Goal: Task Accomplishment & Management: Complete application form

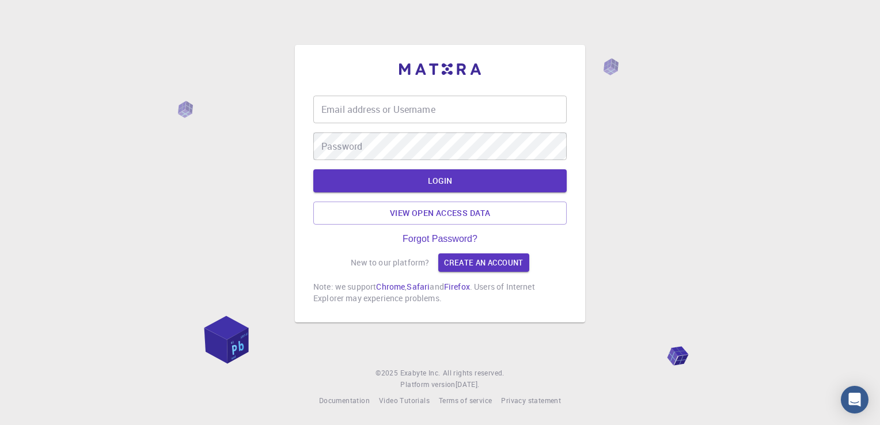
click at [408, 109] on input "Email address or Username" at bounding box center [439, 110] width 253 height 28
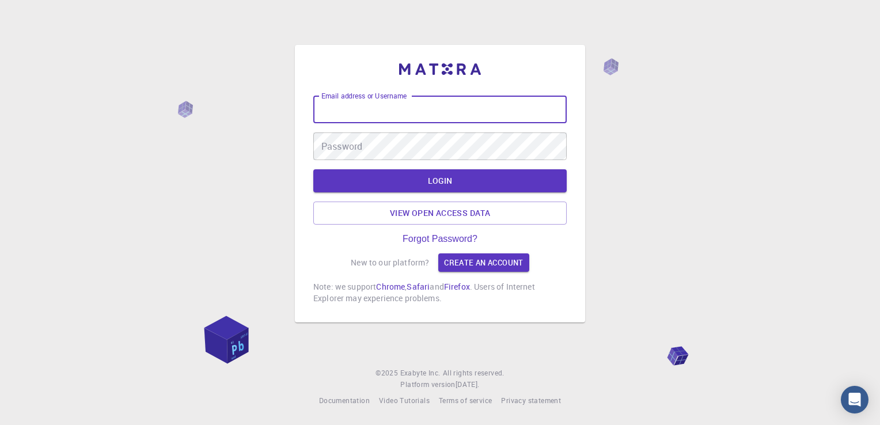
type input "[EMAIL_ADDRESS][DOMAIN_NAME]"
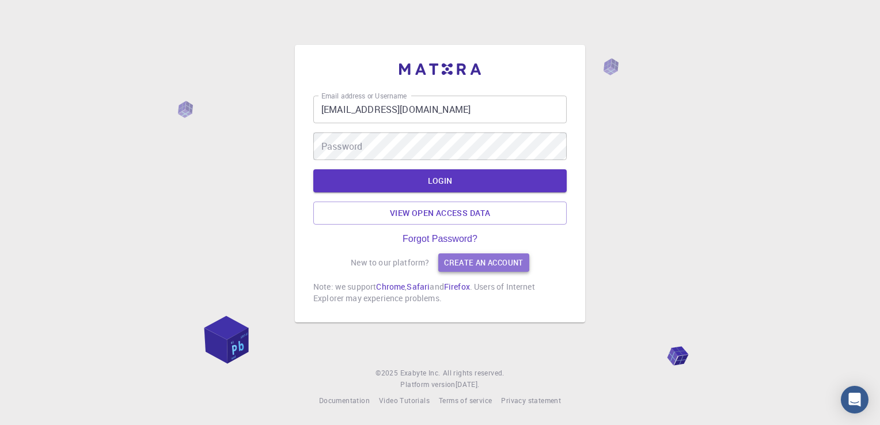
click at [470, 268] on link "Create an account" at bounding box center [483, 262] width 90 height 18
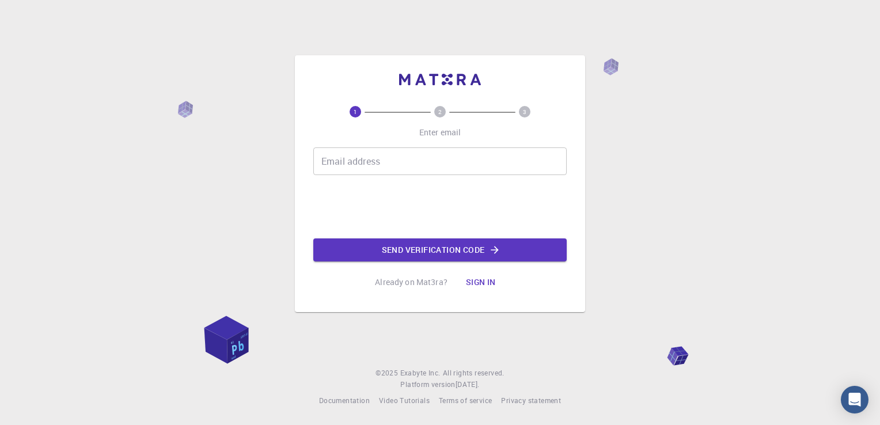
click at [398, 158] on input "Email address" at bounding box center [439, 161] width 253 height 28
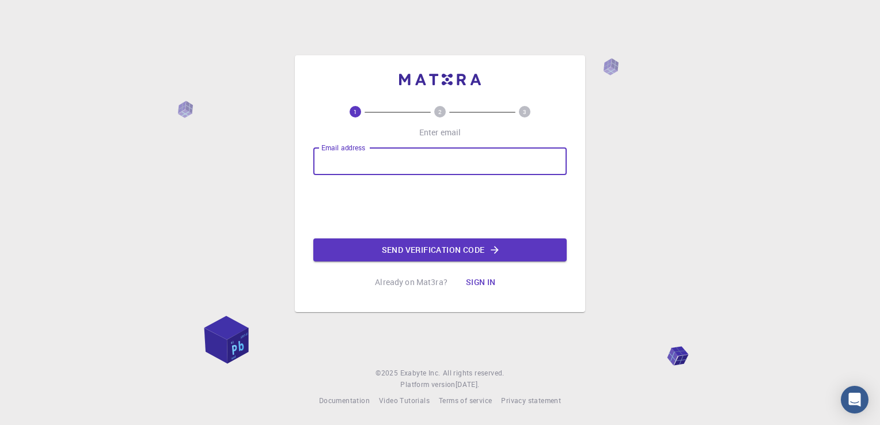
type input "[EMAIL_ADDRESS][DOMAIN_NAME]"
click at [442, 252] on button "Send verification code" at bounding box center [439, 249] width 253 height 23
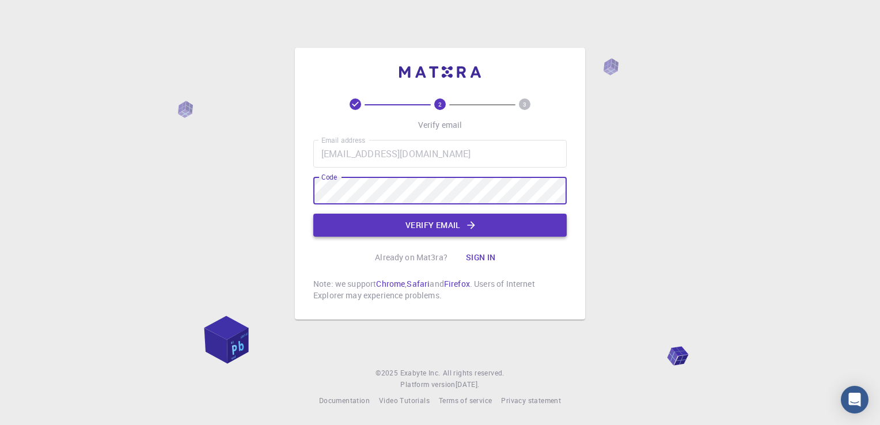
click at [394, 228] on button "Verify email" at bounding box center [439, 225] width 253 height 23
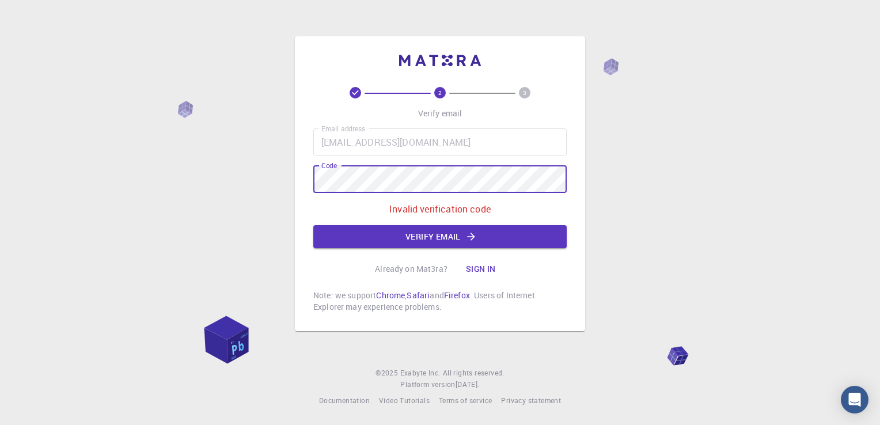
click at [302, 180] on div "2 3 Verify email Email address [EMAIL_ADDRESS][DOMAIN_NAME] Email address Code …" at bounding box center [440, 183] width 290 height 295
click at [281, 172] on div "2 3 Verify email Email address [EMAIL_ADDRESS][DOMAIN_NAME] Email address Code …" at bounding box center [440, 212] width 880 height 425
click at [391, 239] on button "Verify email" at bounding box center [439, 236] width 253 height 23
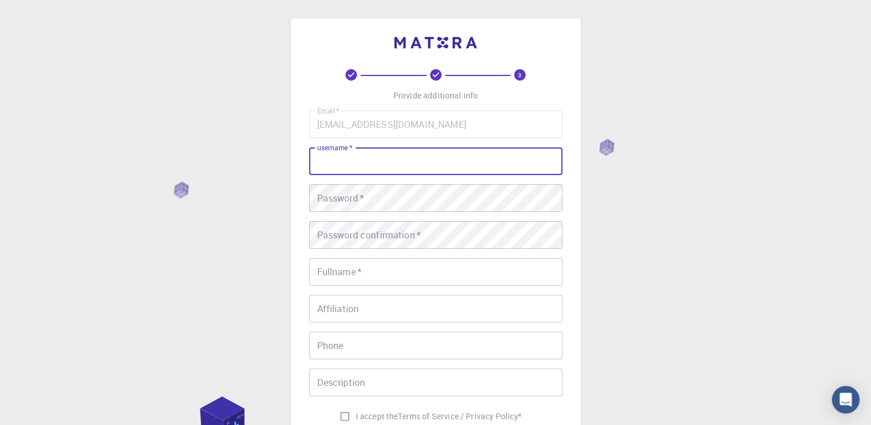
click at [345, 162] on input "username   *" at bounding box center [435, 161] width 253 height 28
type input "[PERSON_NAME]"
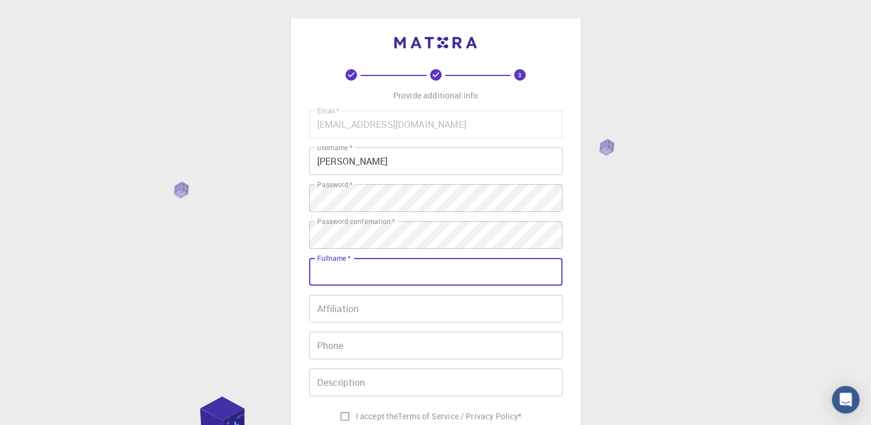
click at [336, 278] on input "Fullname   *" at bounding box center [435, 272] width 253 height 28
type input "[PERSON_NAME] [PERSON_NAME]"
type input "[PHONE_NUMBER]"
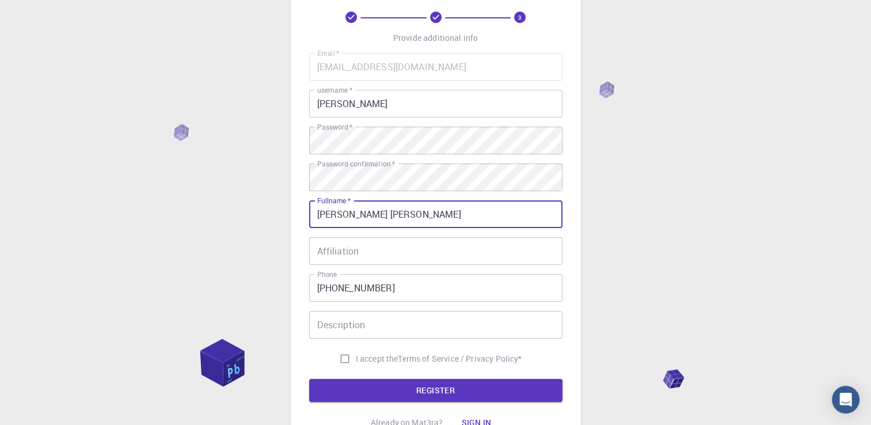
scroll to position [115, 0]
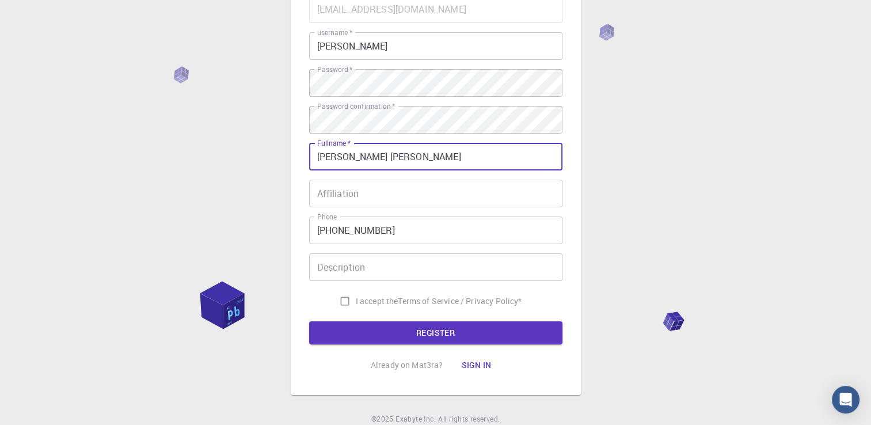
click at [339, 271] on input "Description" at bounding box center [435, 267] width 253 height 28
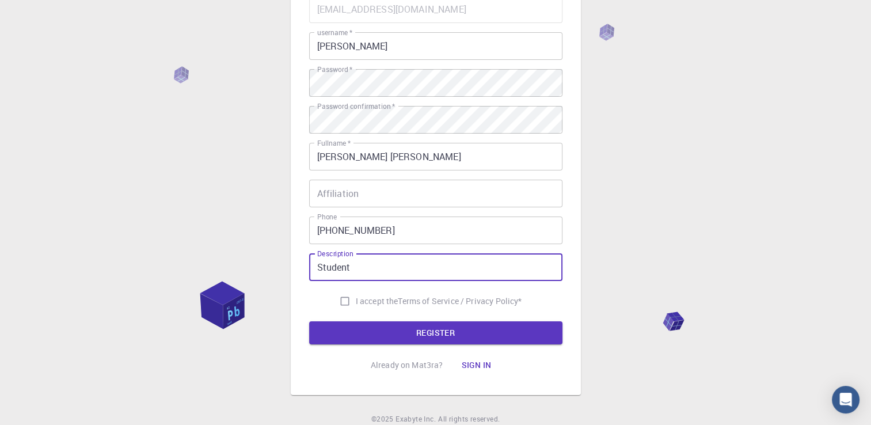
type input "Student"
click at [339, 302] on input "I accept the Terms of Service / Privacy Policy *" at bounding box center [345, 301] width 22 height 22
checkbox input "true"
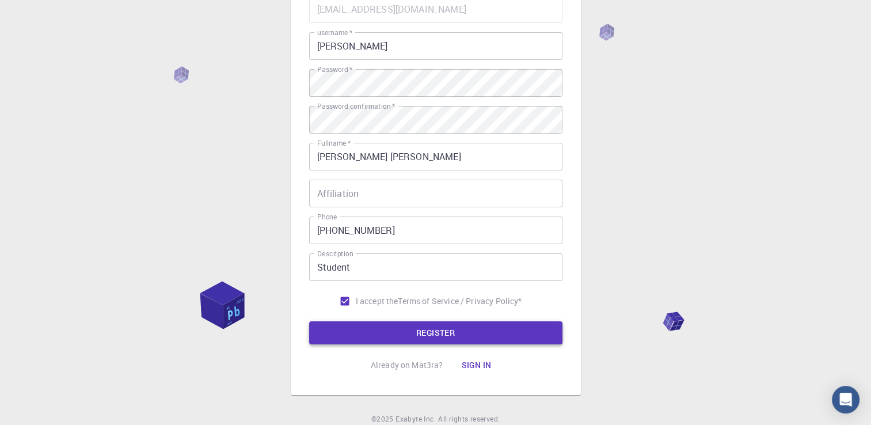
click at [374, 327] on button "REGISTER" at bounding box center [435, 332] width 253 height 23
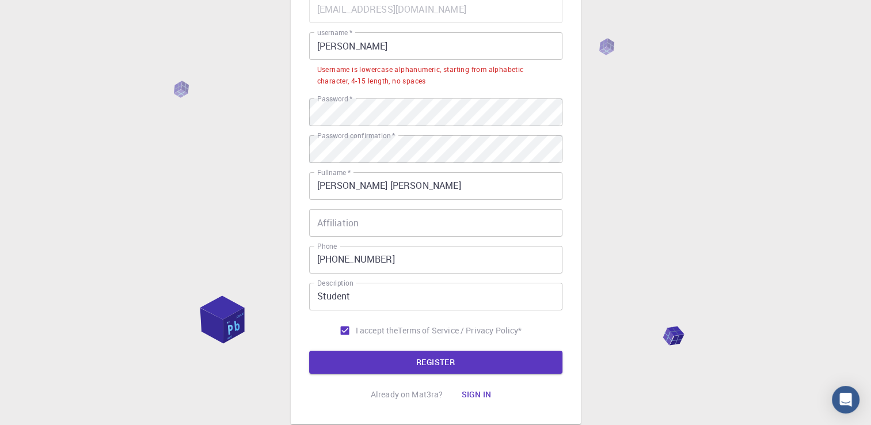
click at [350, 53] on input "[PERSON_NAME]" at bounding box center [435, 46] width 253 height 28
click at [359, 43] on input "[PERSON_NAME]" at bounding box center [435, 46] width 253 height 28
click at [256, 77] on div "3 Provide additional info Email   * [EMAIL_ADDRESS][DOMAIN_NAME] Email   * user…" at bounding box center [435, 192] width 871 height 615
click at [352, 50] on input "[PERSON_NAME]" at bounding box center [435, 46] width 253 height 28
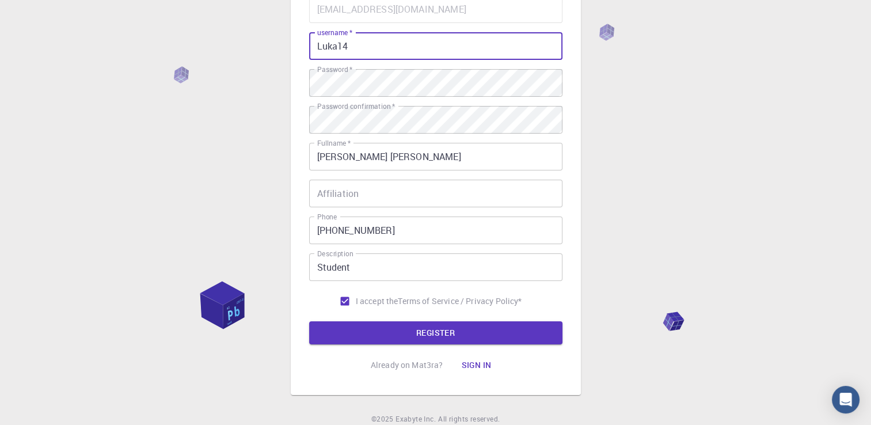
click at [348, 54] on input "Luka14" at bounding box center [435, 46] width 253 height 28
click at [442, 325] on button "REGISTER" at bounding box center [435, 332] width 253 height 23
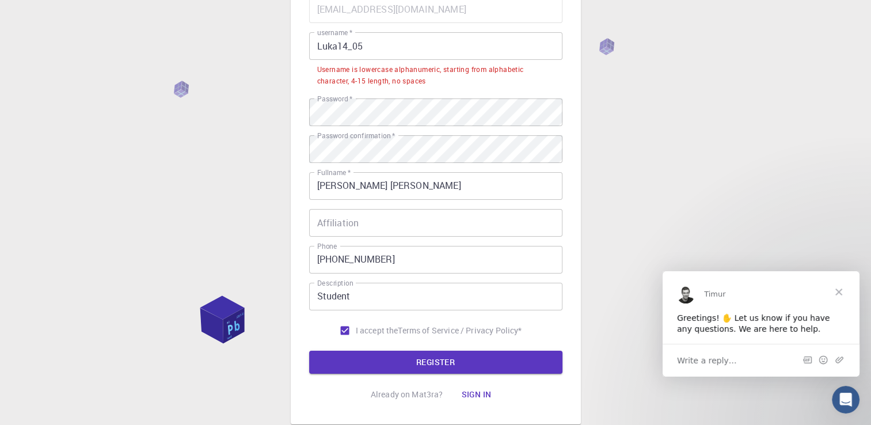
scroll to position [0, 0]
click at [839, 288] on span "Close" at bounding box center [838, 291] width 41 height 41
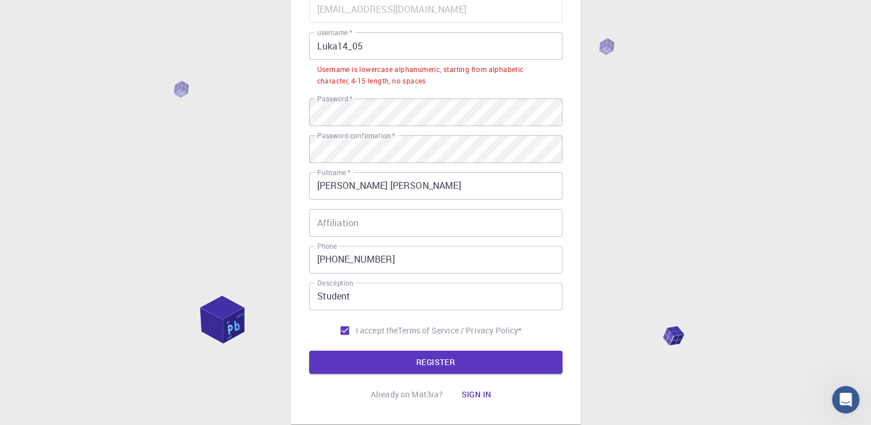
click at [320, 50] on input "Luka14_05" at bounding box center [435, 46] width 253 height 28
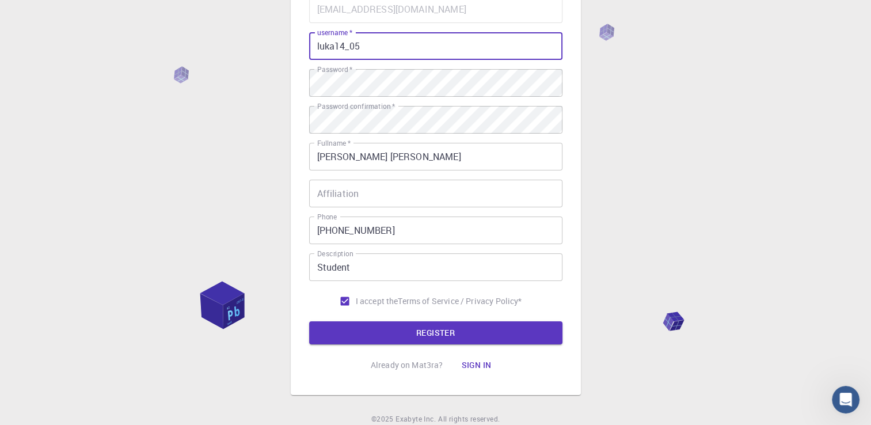
click at [450, 339] on button "REGISTER" at bounding box center [435, 332] width 253 height 23
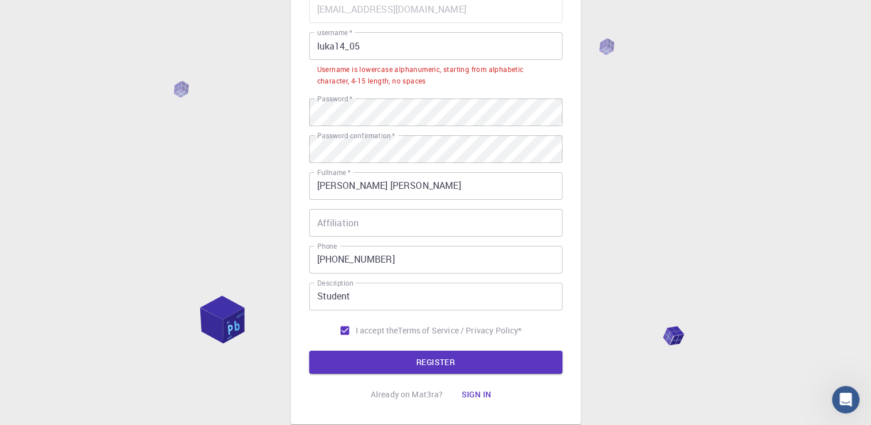
click at [350, 51] on input "luka14_05" at bounding box center [435, 46] width 253 height 28
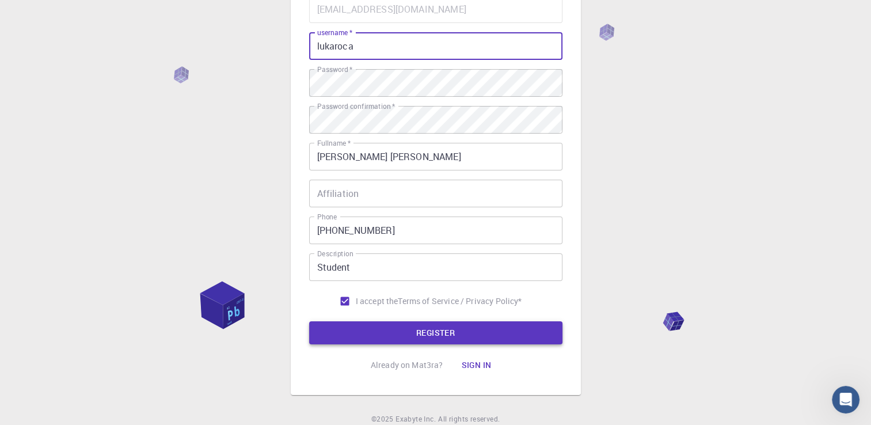
type input "lukaroca"
click at [416, 335] on button "REGISTER" at bounding box center [435, 332] width 253 height 23
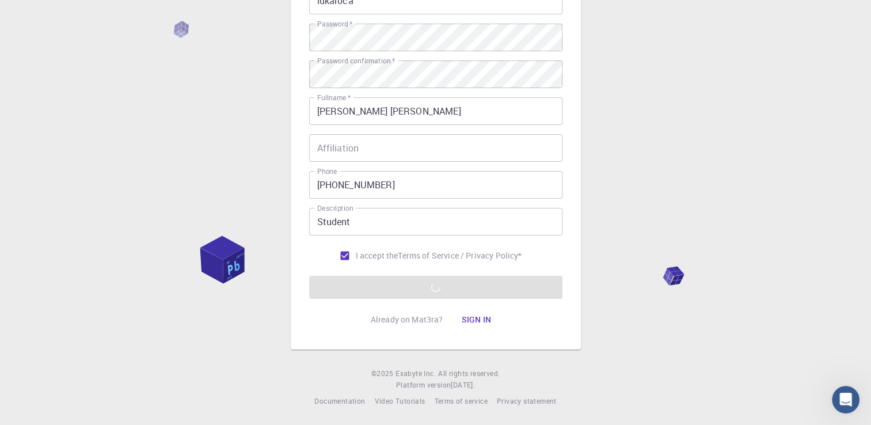
scroll to position [103, 0]
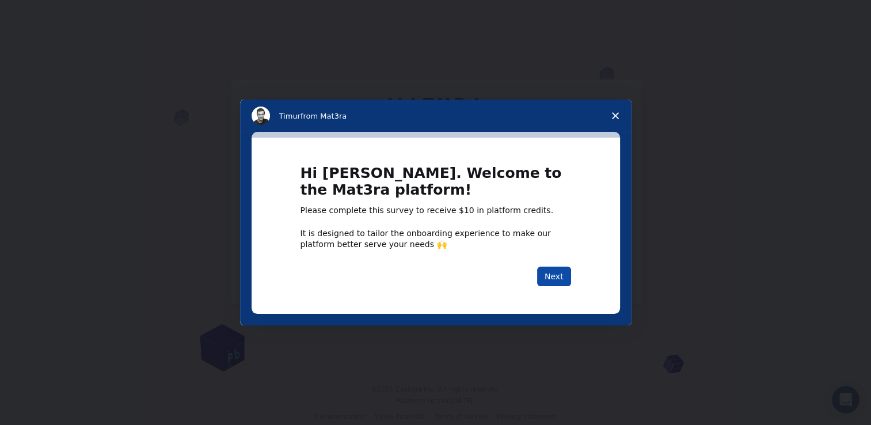
click at [552, 280] on button "Next" at bounding box center [554, 277] width 34 height 20
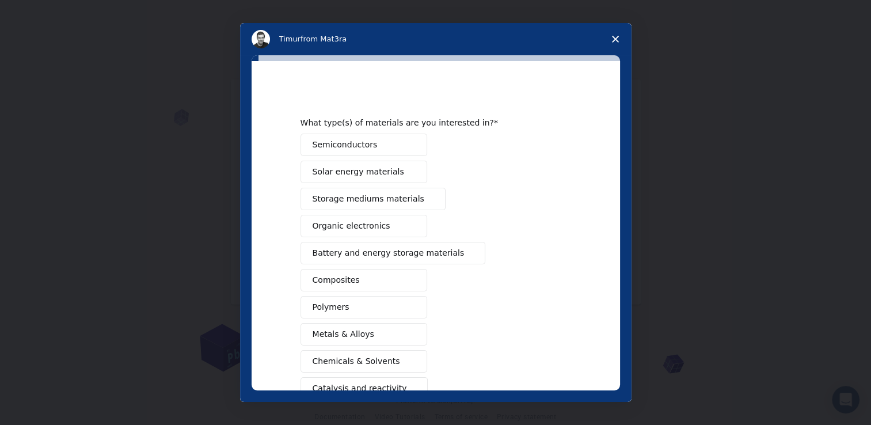
scroll to position [127, 0]
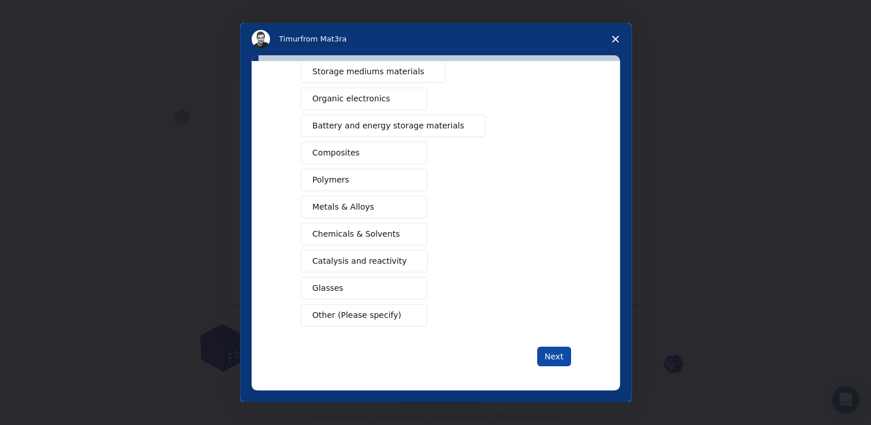
click at [557, 347] on button "Next" at bounding box center [554, 357] width 34 height 20
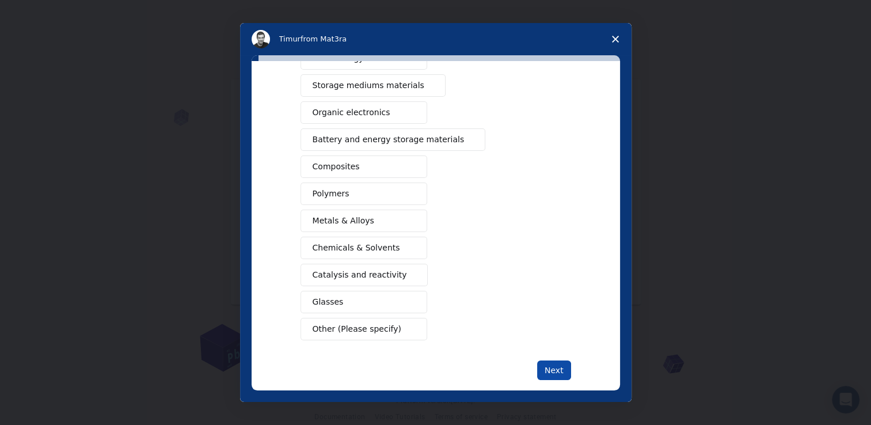
scroll to position [74, 0]
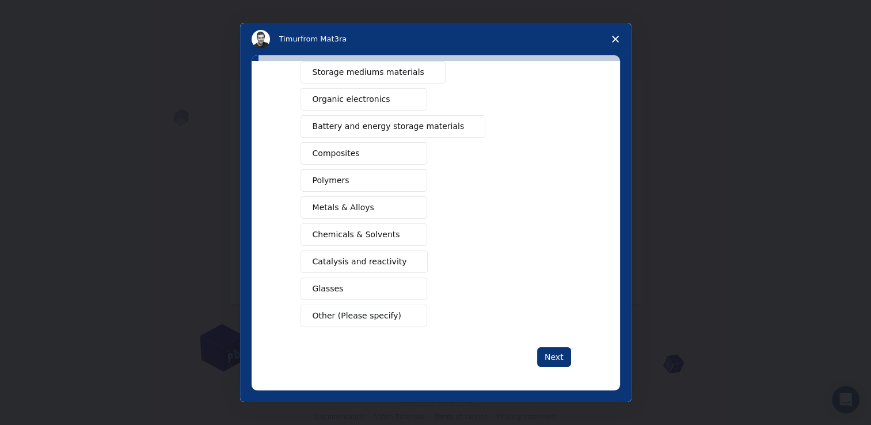
click at [333, 319] on button "Other (Please specify)" at bounding box center [364, 316] width 127 height 22
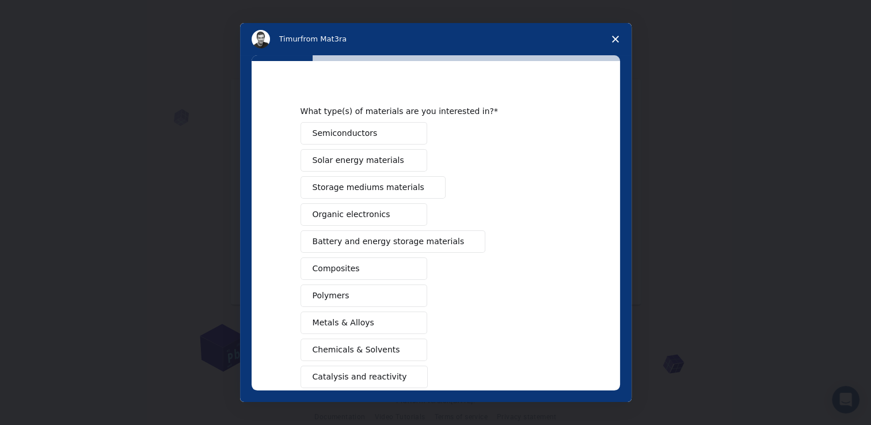
scroll to position [0, 0]
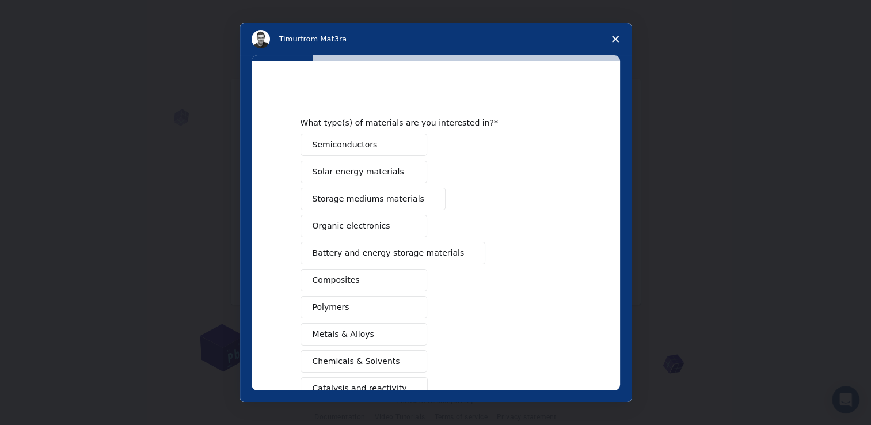
click at [343, 254] on span "Battery and energy storage materials" at bounding box center [389, 253] width 152 height 12
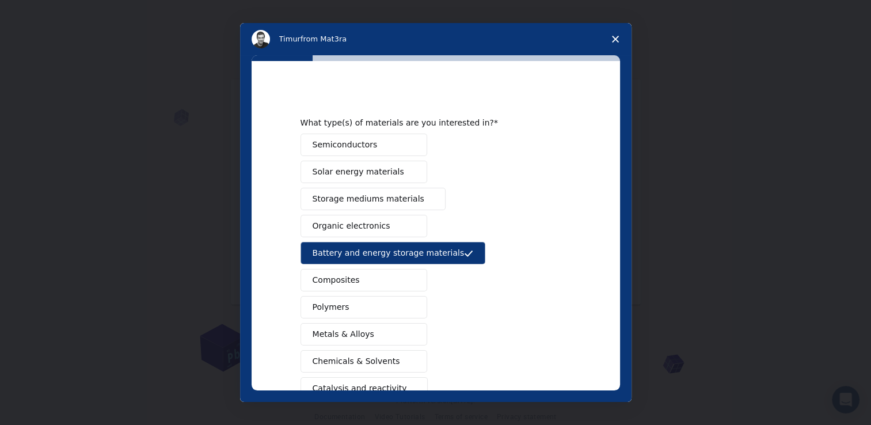
scroll to position [168, 0]
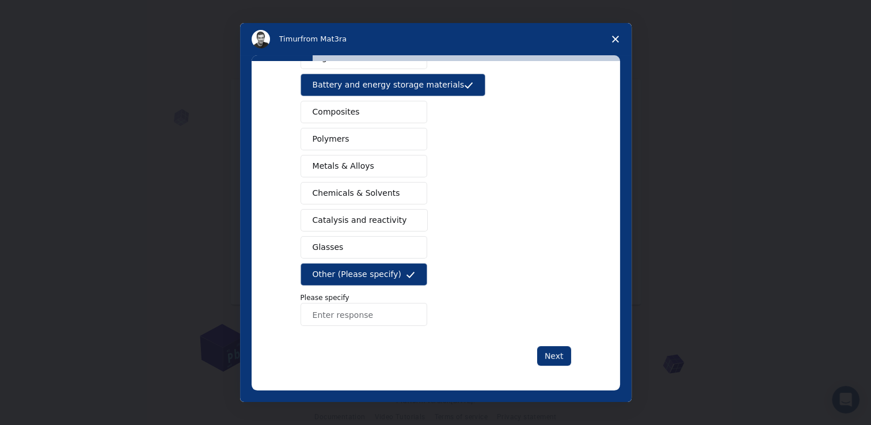
click at [544, 343] on div "What type(s) of materials are you interested in? Semiconductors Solar energy ma…" at bounding box center [436, 143] width 271 height 445
click at [547, 347] on button "Next" at bounding box center [554, 356] width 34 height 20
click at [368, 273] on span "Other (Please specify)" at bounding box center [357, 274] width 89 height 12
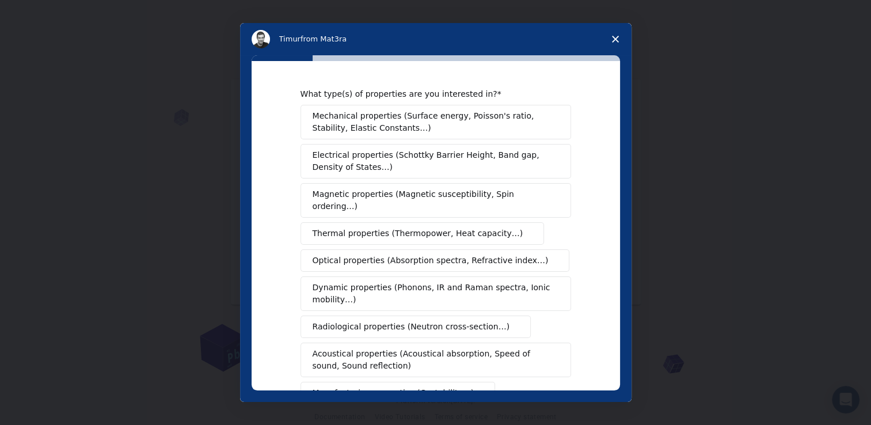
scroll to position [187, 0]
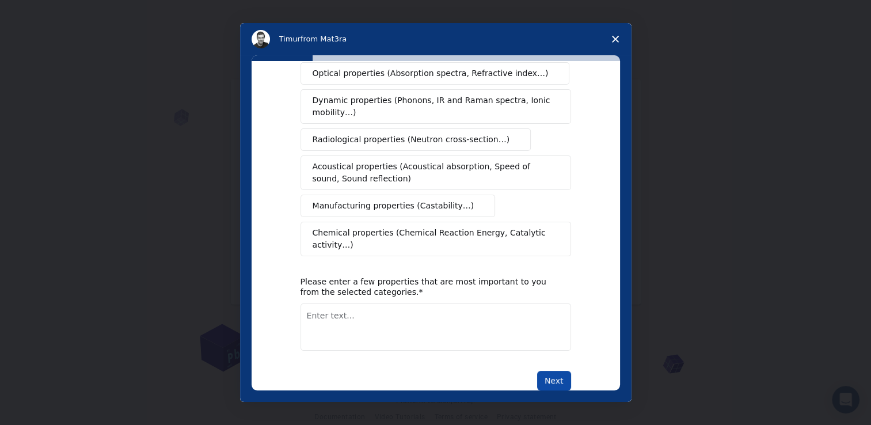
drag, startPoint x: 565, startPoint y: 335, endPoint x: 559, endPoint y: 344, distance: 10.7
click at [565, 337] on div "What type(s) of properties are you interested in? Mechanical properties (Surfac…" at bounding box center [436, 146] width 271 height 489
click at [552, 371] on button "Next" at bounding box center [554, 381] width 34 height 20
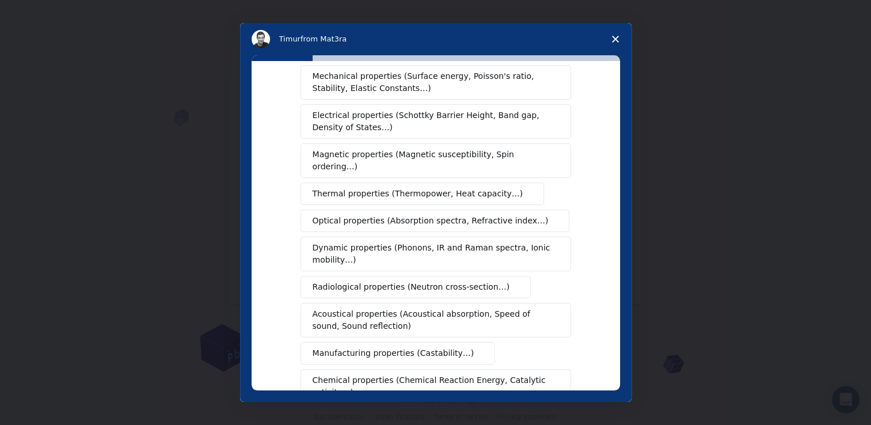
click at [385, 295] on button "Radiological properties (Neutron cross-section…)" at bounding box center [416, 287] width 231 height 22
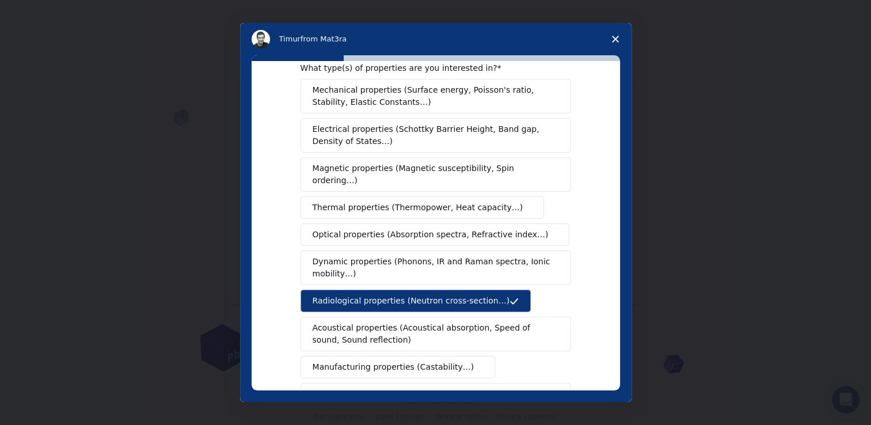
scroll to position [201, 0]
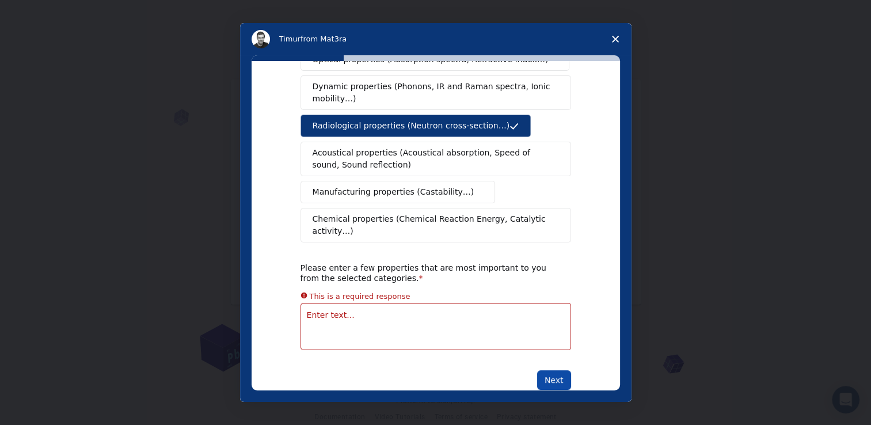
click at [547, 370] on button "Next" at bounding box center [554, 380] width 34 height 20
click at [395, 303] on textarea "Enter text..." at bounding box center [436, 326] width 271 height 47
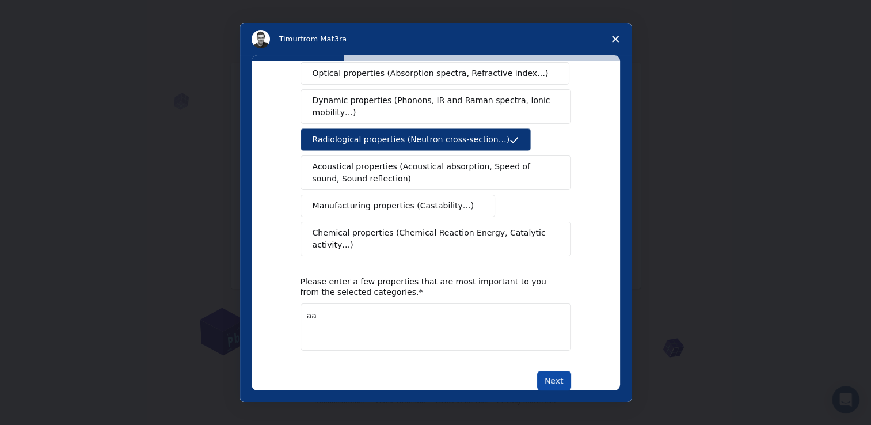
type textarea "aa"
click at [558, 371] on button "Next" at bounding box center [554, 381] width 34 height 20
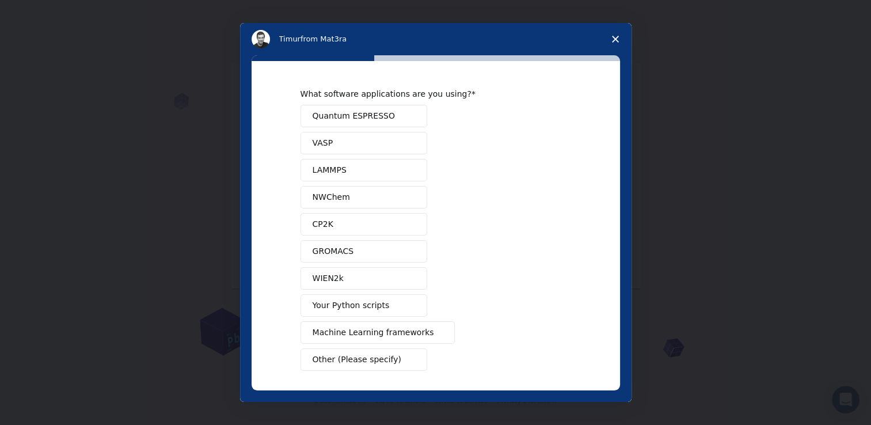
scroll to position [45, 0]
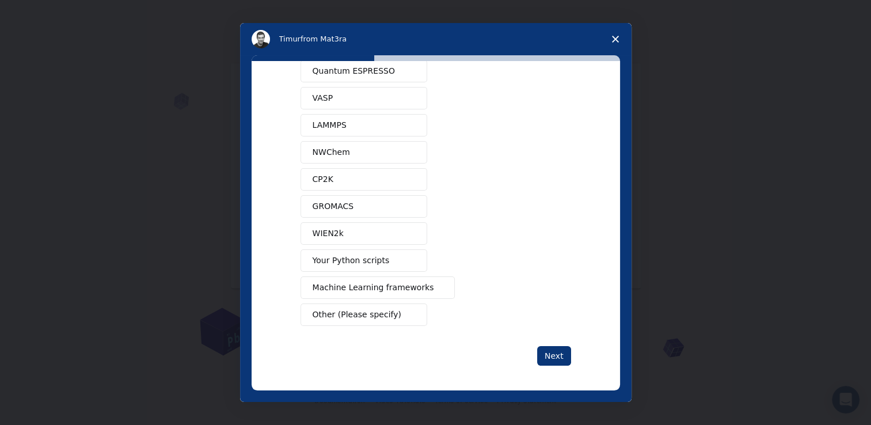
click at [348, 264] on span "Your Python scripts" at bounding box center [351, 260] width 77 height 12
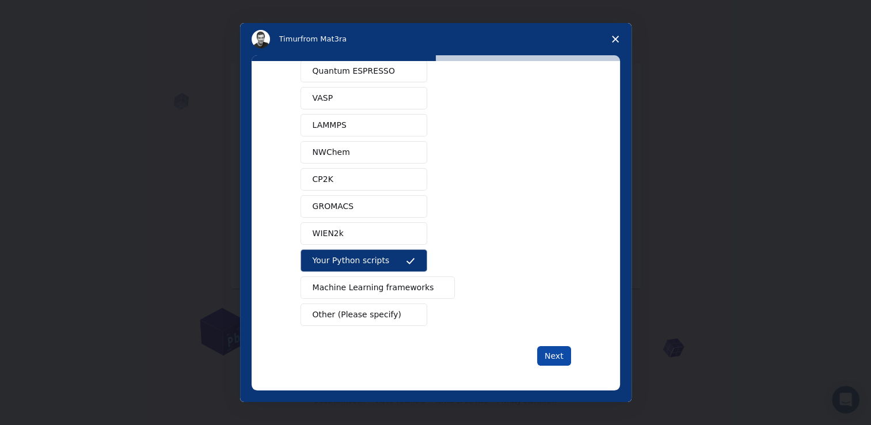
click at [544, 351] on button "Next" at bounding box center [554, 356] width 34 height 20
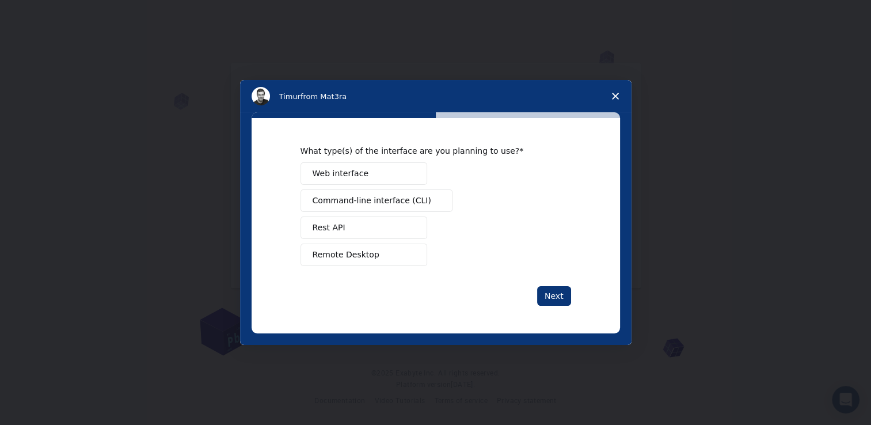
click at [359, 172] on span "Web interface" at bounding box center [341, 174] width 56 height 12
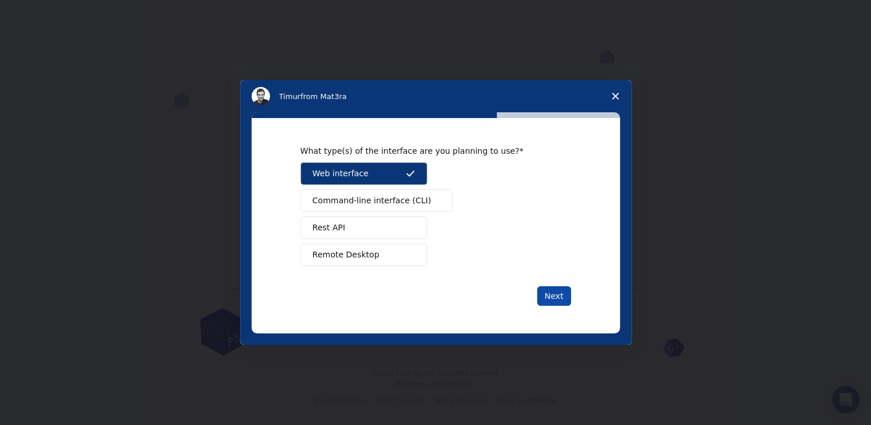
click at [546, 288] on button "Next" at bounding box center [554, 296] width 34 height 20
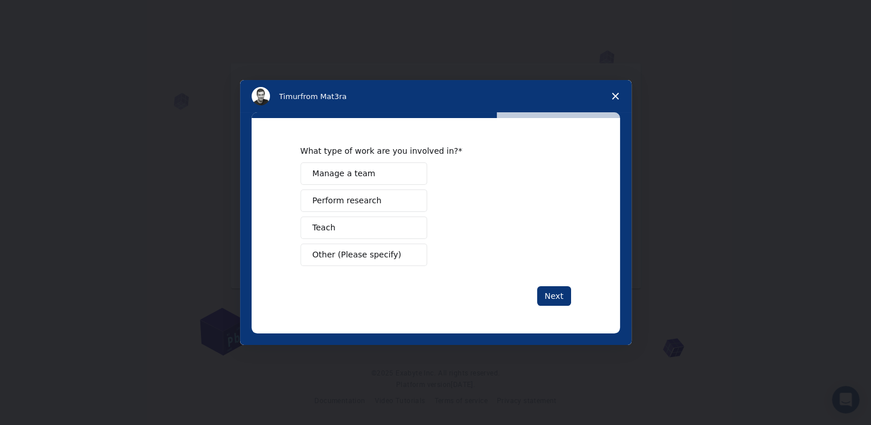
click at [548, 295] on button "Next" at bounding box center [554, 296] width 34 height 20
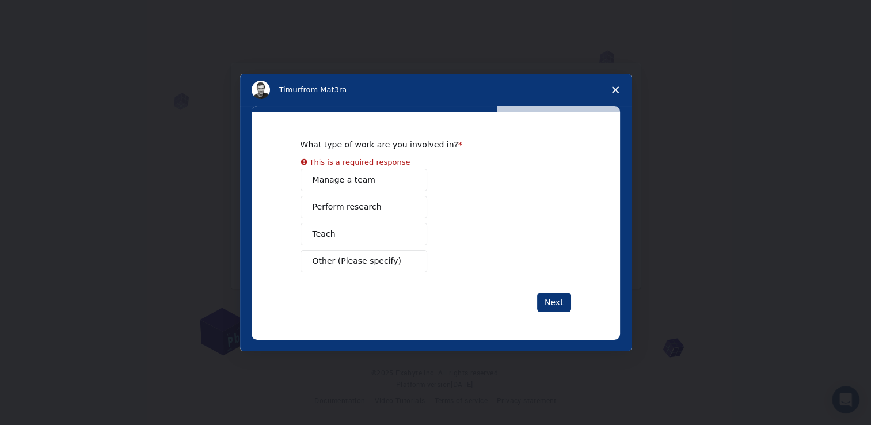
click at [343, 212] on div "Manage a team Perform research Teach Other (Please specify)" at bounding box center [436, 221] width 271 height 104
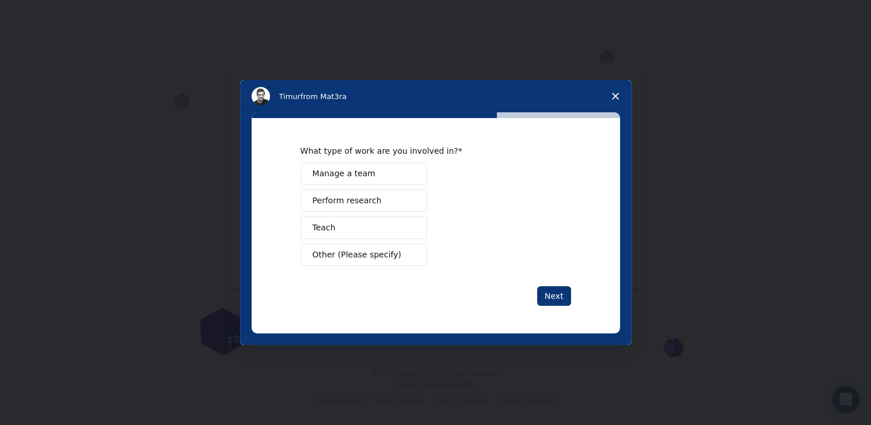
click at [347, 199] on span "Perform research" at bounding box center [347, 201] width 69 height 12
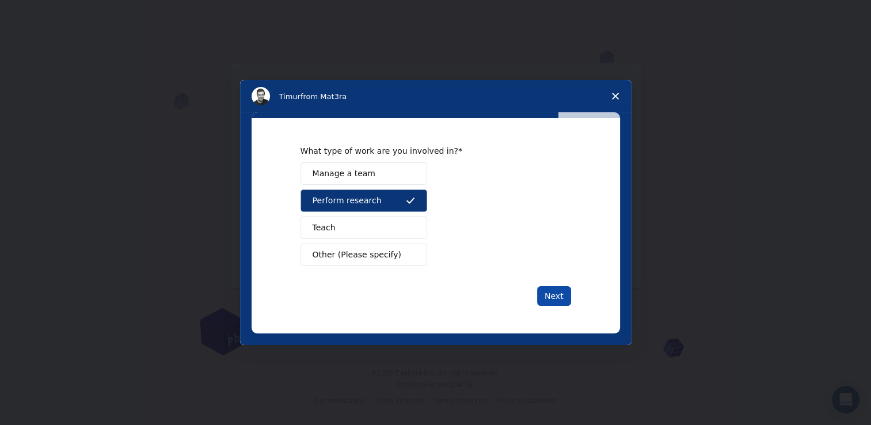
click at [546, 294] on button "Next" at bounding box center [554, 296] width 34 height 20
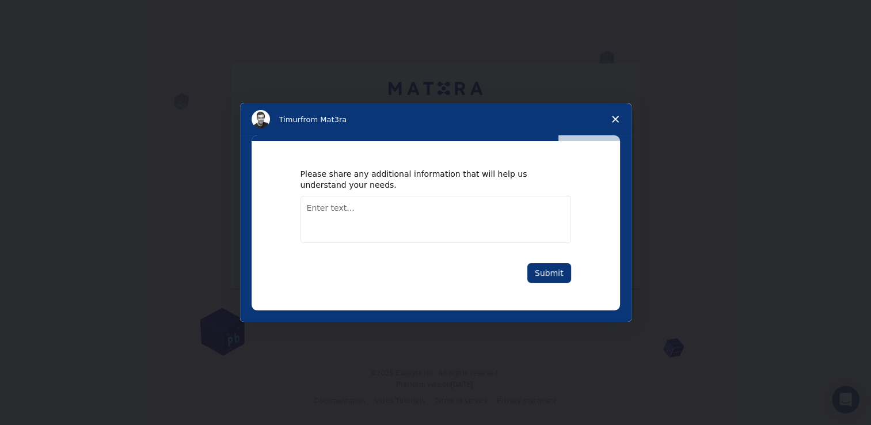
click at [394, 189] on div "Please share any additional information that will help us understand your needs." at bounding box center [427, 179] width 253 height 21
click at [478, 218] on textarea "Enter text..." at bounding box center [436, 219] width 271 height 47
type textarea "a"
click at [532, 288] on div "Please share any additional information that will help us understand your needs…" at bounding box center [436, 225] width 368 height 169
click at [545, 271] on button "Submit" at bounding box center [549, 273] width 44 height 20
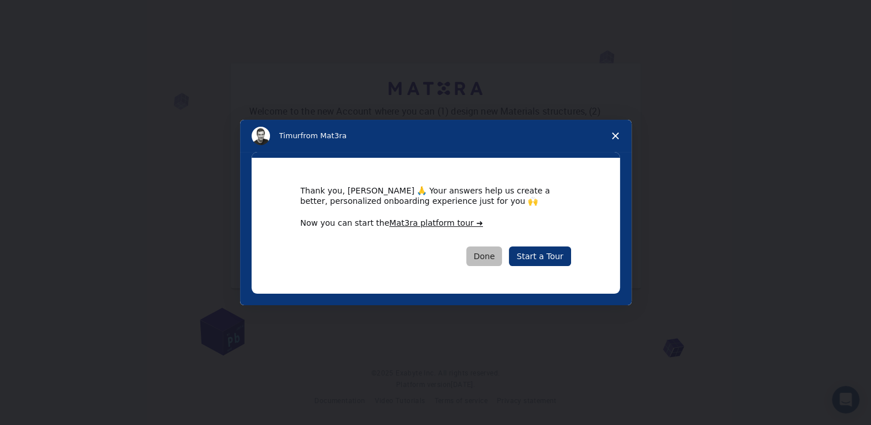
click at [490, 260] on button "Done" at bounding box center [484, 256] width 36 height 20
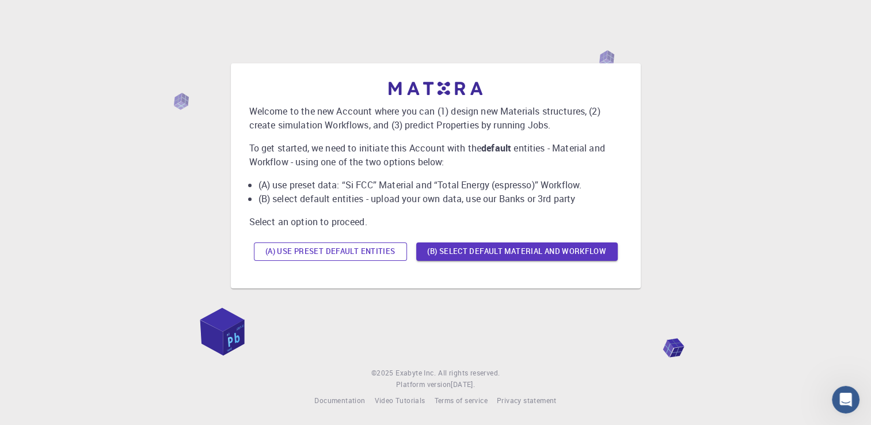
click at [384, 256] on button "(A) Use preset default entities" at bounding box center [330, 251] width 153 height 18
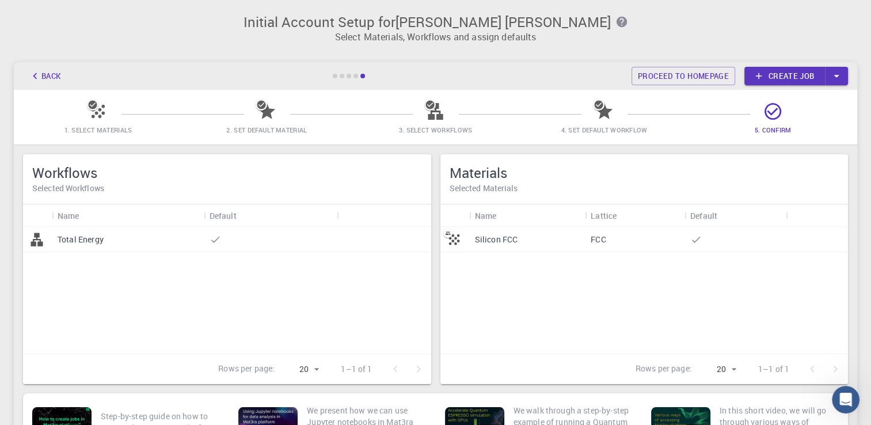
click at [664, 63] on div "Back Proceed to homepage Create job" at bounding box center [435, 76] width 843 height 28
click at [665, 74] on link "Proceed to homepage" at bounding box center [684, 76] width 104 height 18
